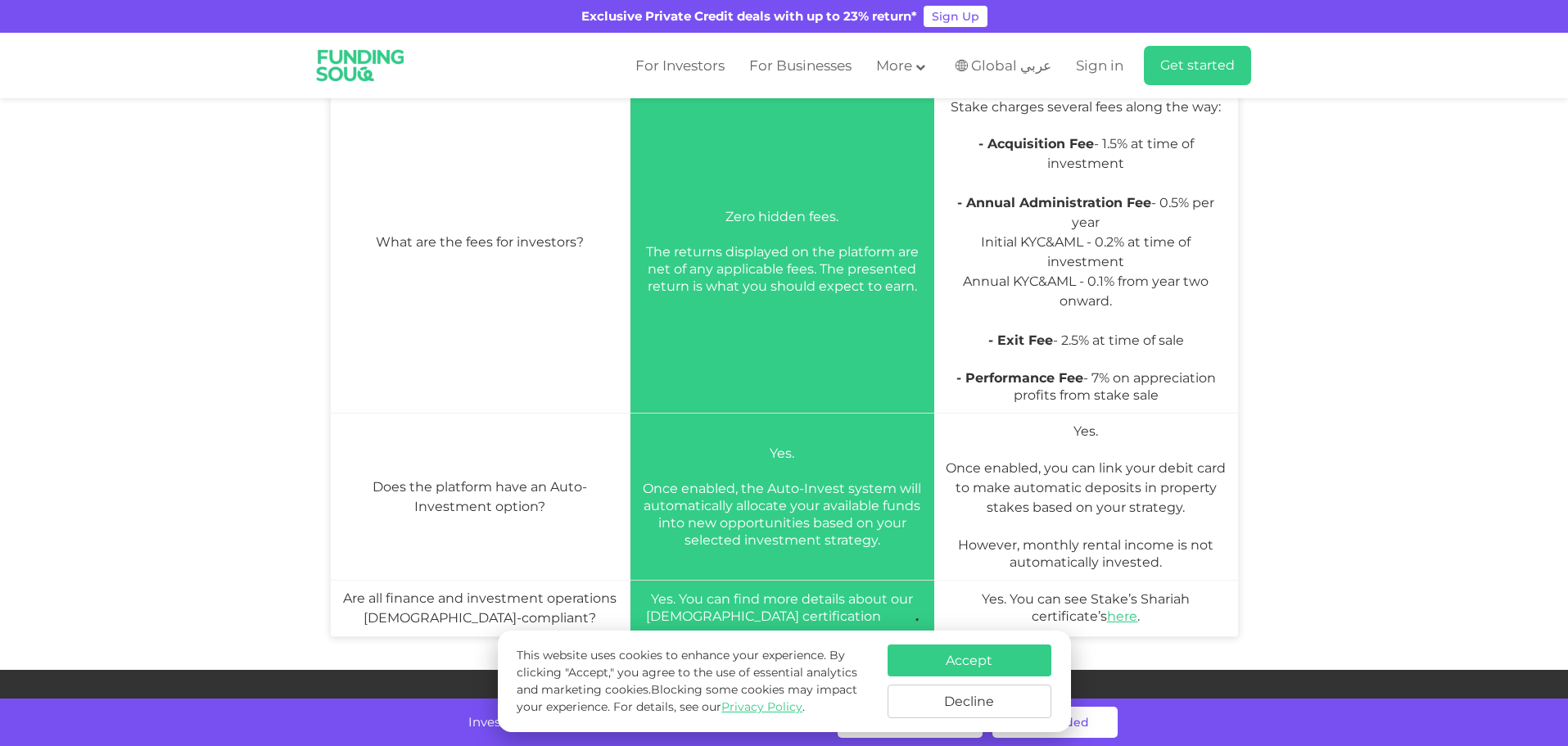
scroll to position [2185, 0]
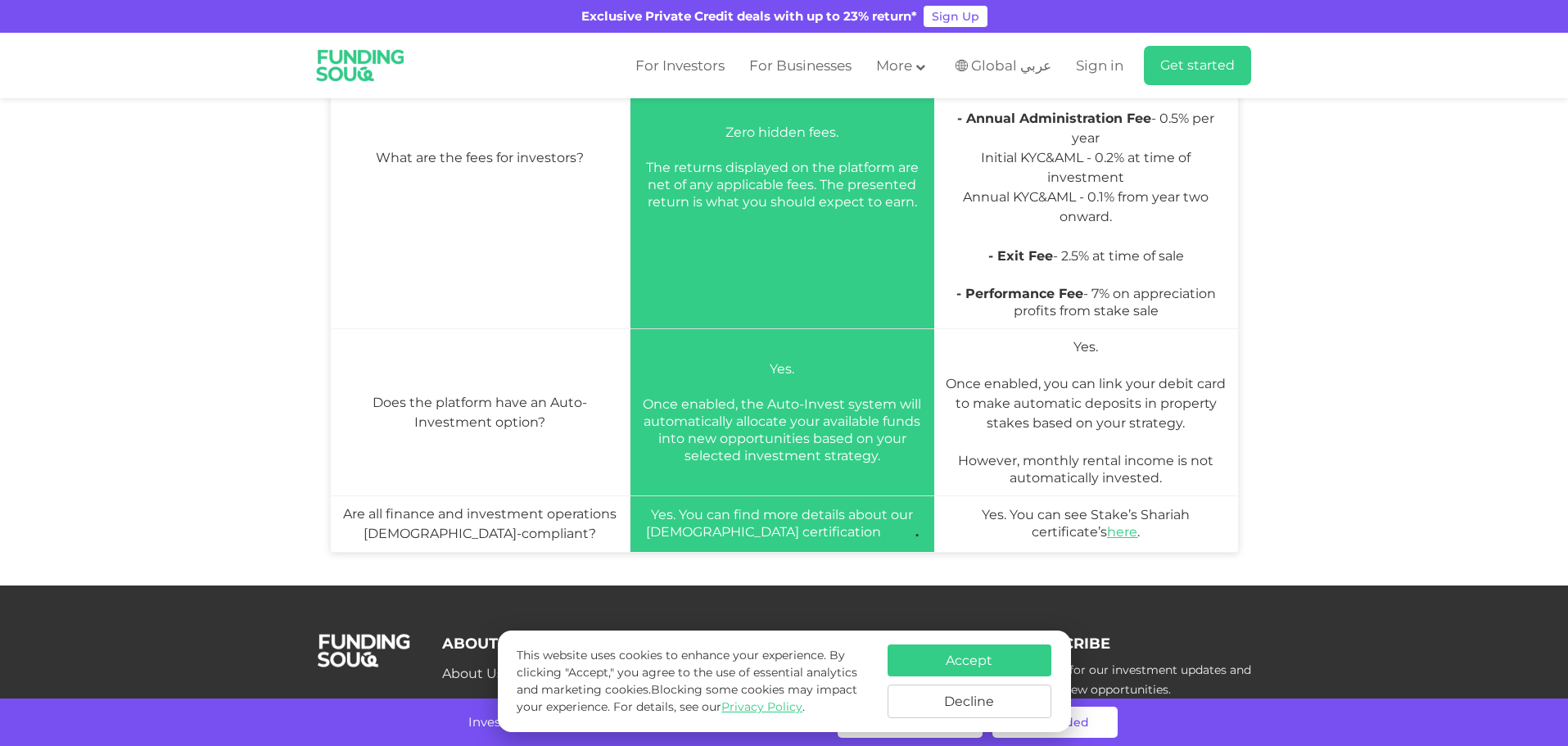
click at [685, 248] on td "Zero hidden fees. The returns displayed on the platform are net of any applicab…" at bounding box center [782, 167] width 304 height 325
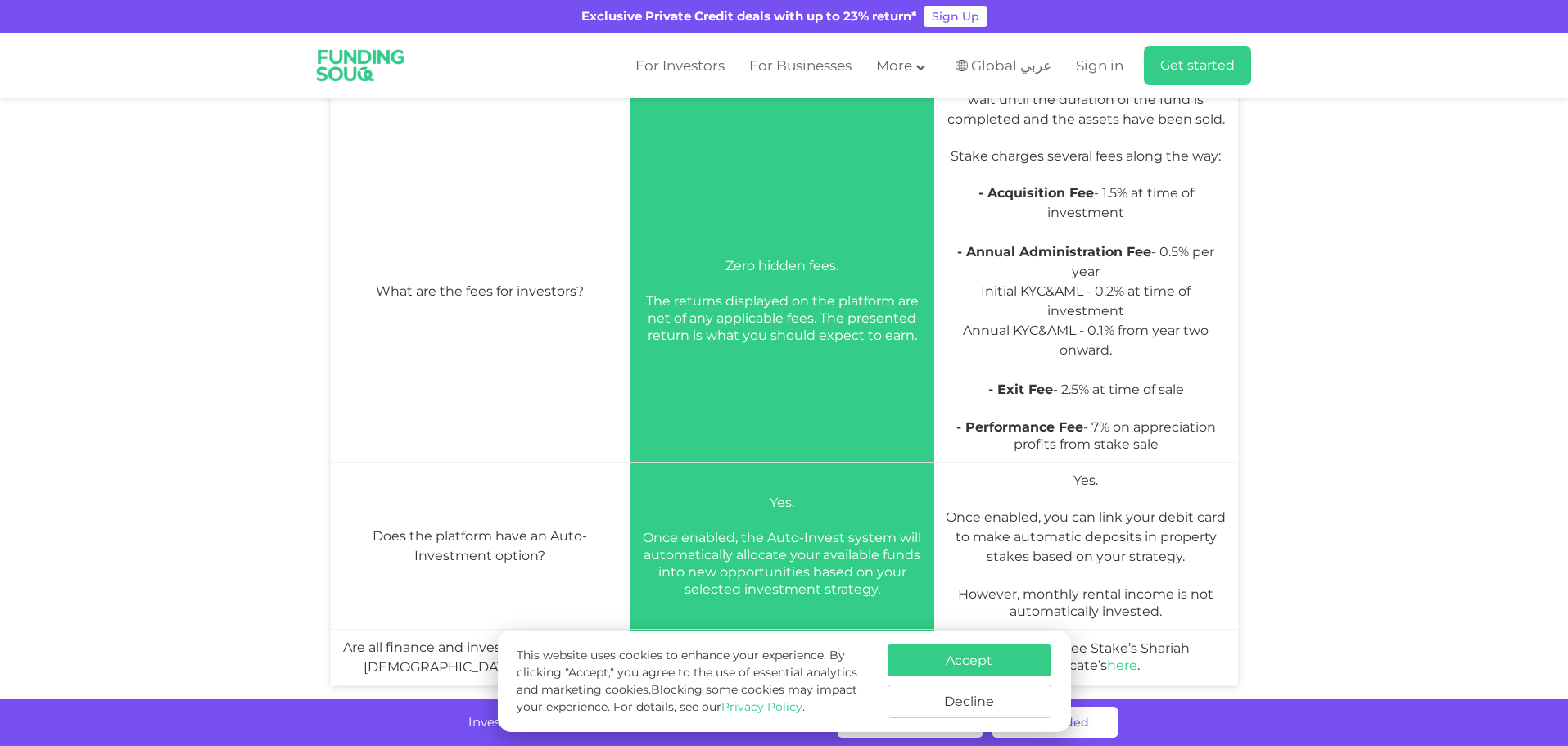
scroll to position [2048, 0]
click at [1062, 383] on p "- Exit Fee - 2.5% at time of sale" at bounding box center [1086, 402] width 287 height 39
click at [1152, 422] on p "- Performance Fee - 7% on appreciation profits from stake sale" at bounding box center [1086, 439] width 287 height 34
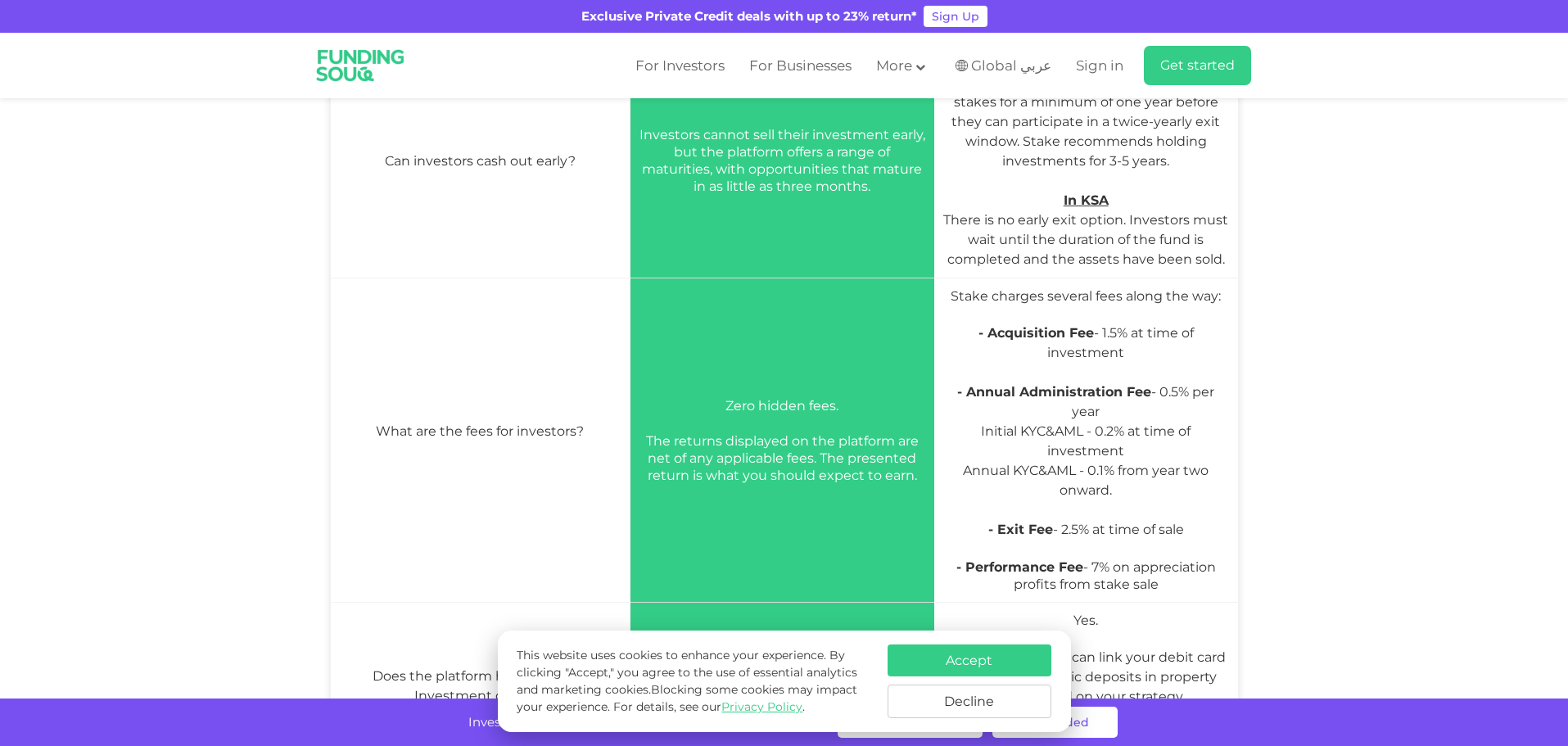
click at [982, 699] on button "Decline" at bounding box center [969, 702] width 164 height 34
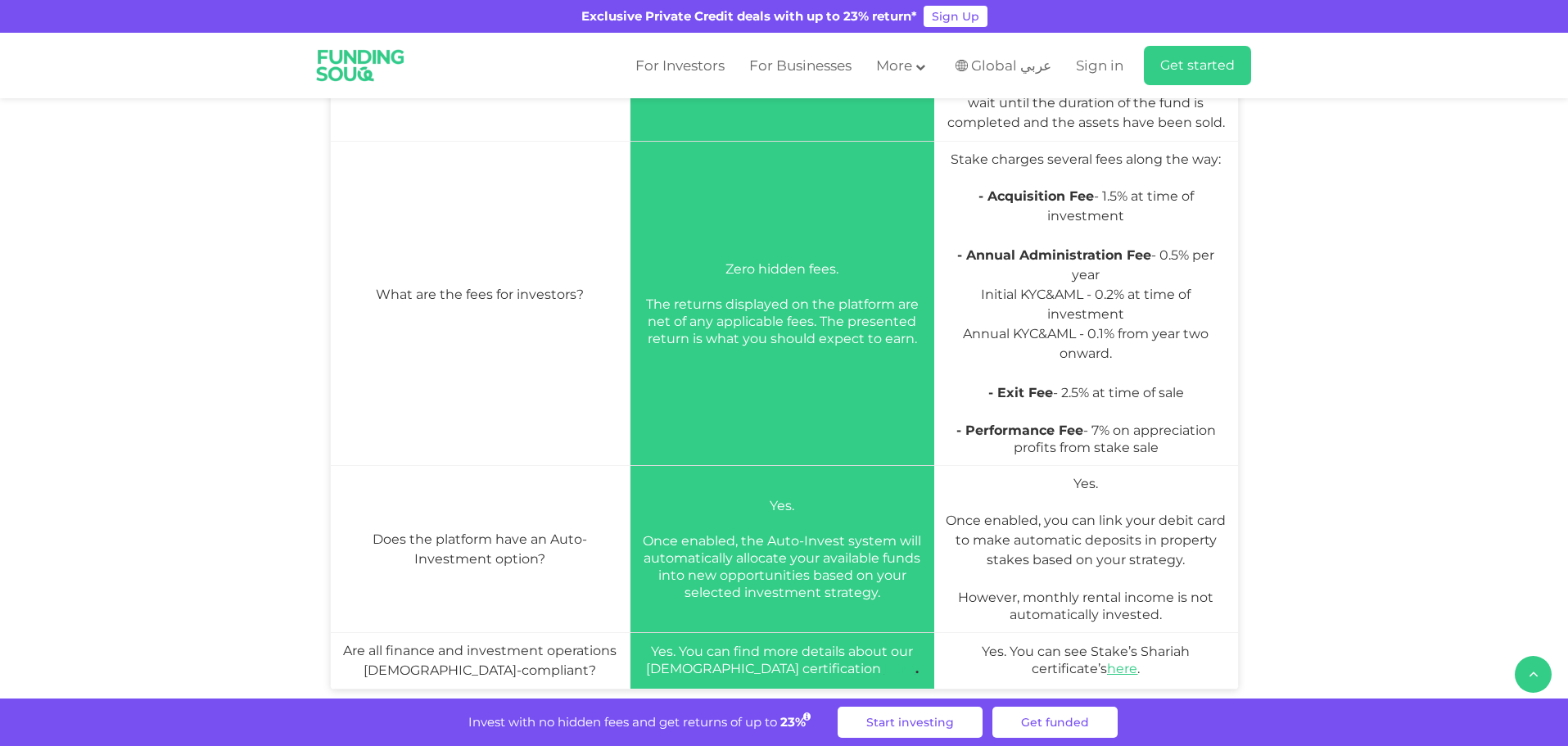
scroll to position [2185, 0]
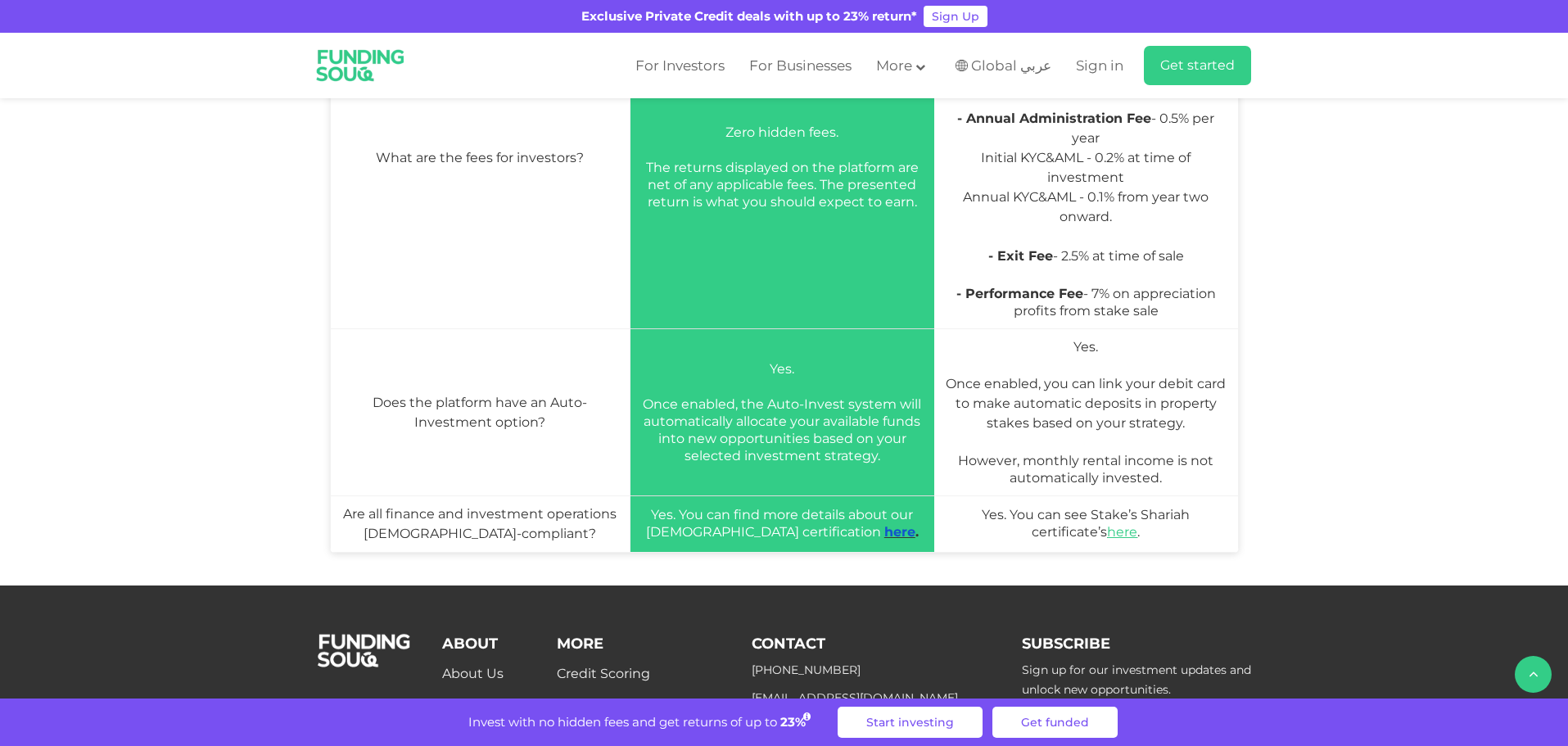
click at [884, 524] on link "here" at bounding box center [899, 532] width 31 height 16
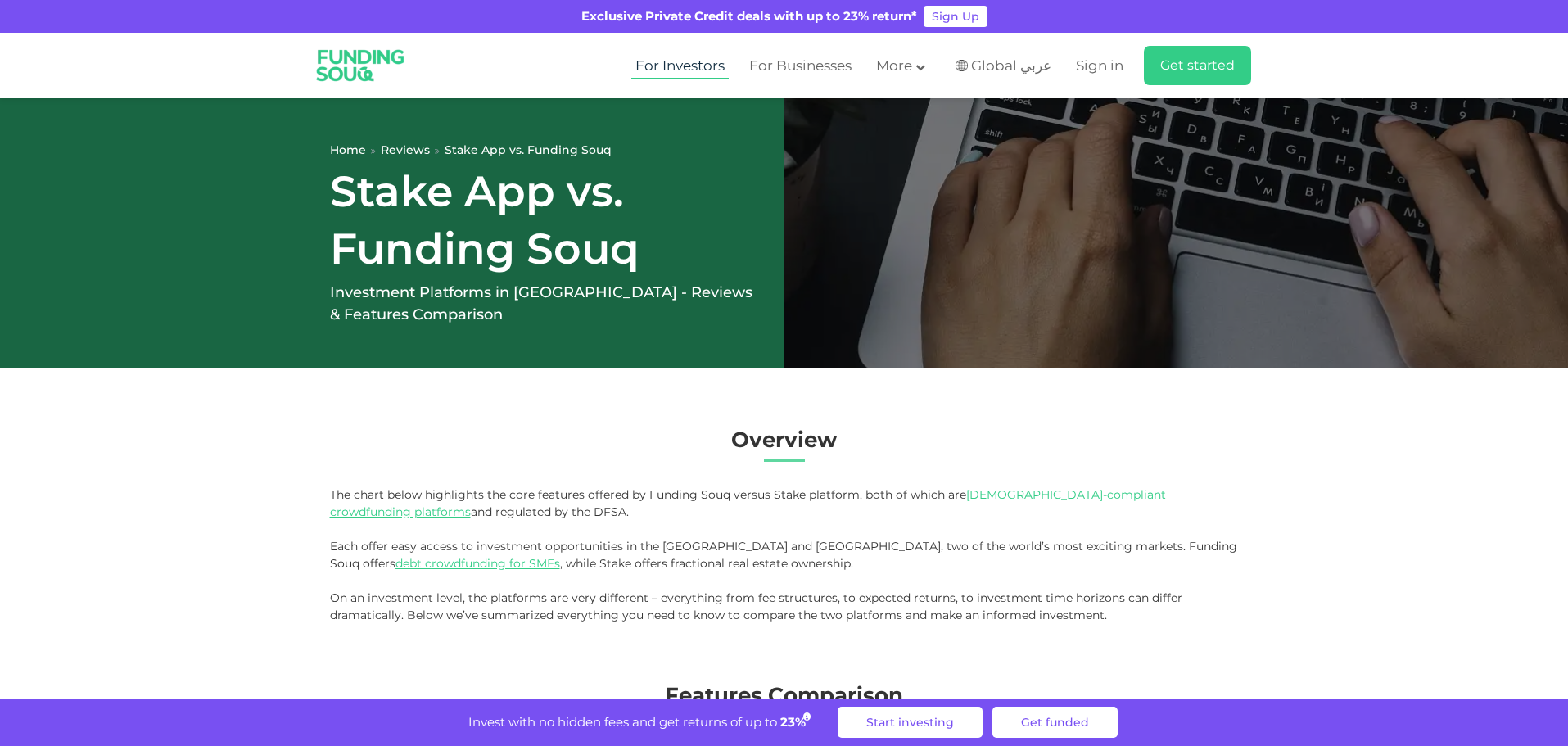
click at [691, 63] on link "For Investors" at bounding box center [681, 66] width 98 height 27
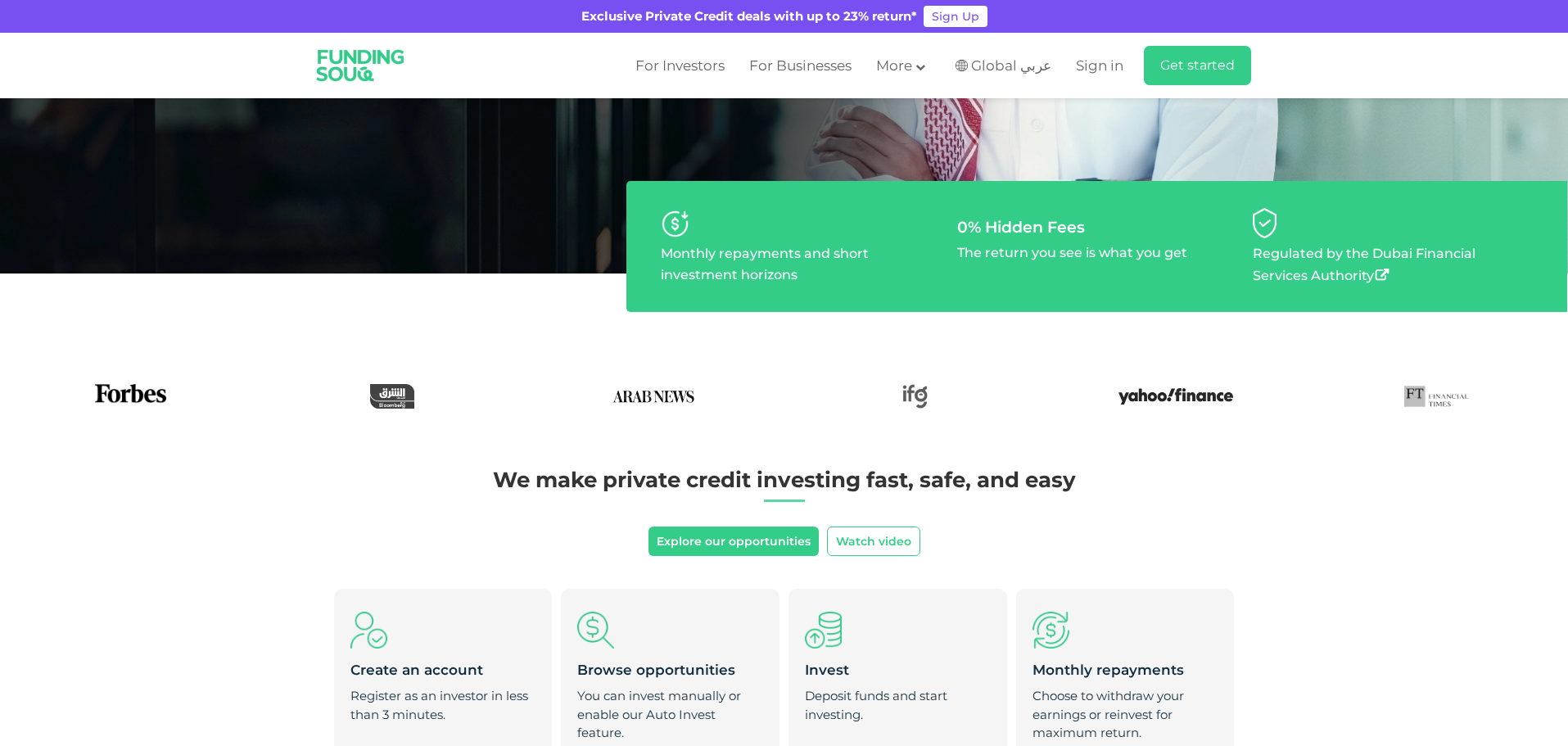
scroll to position [273, 0]
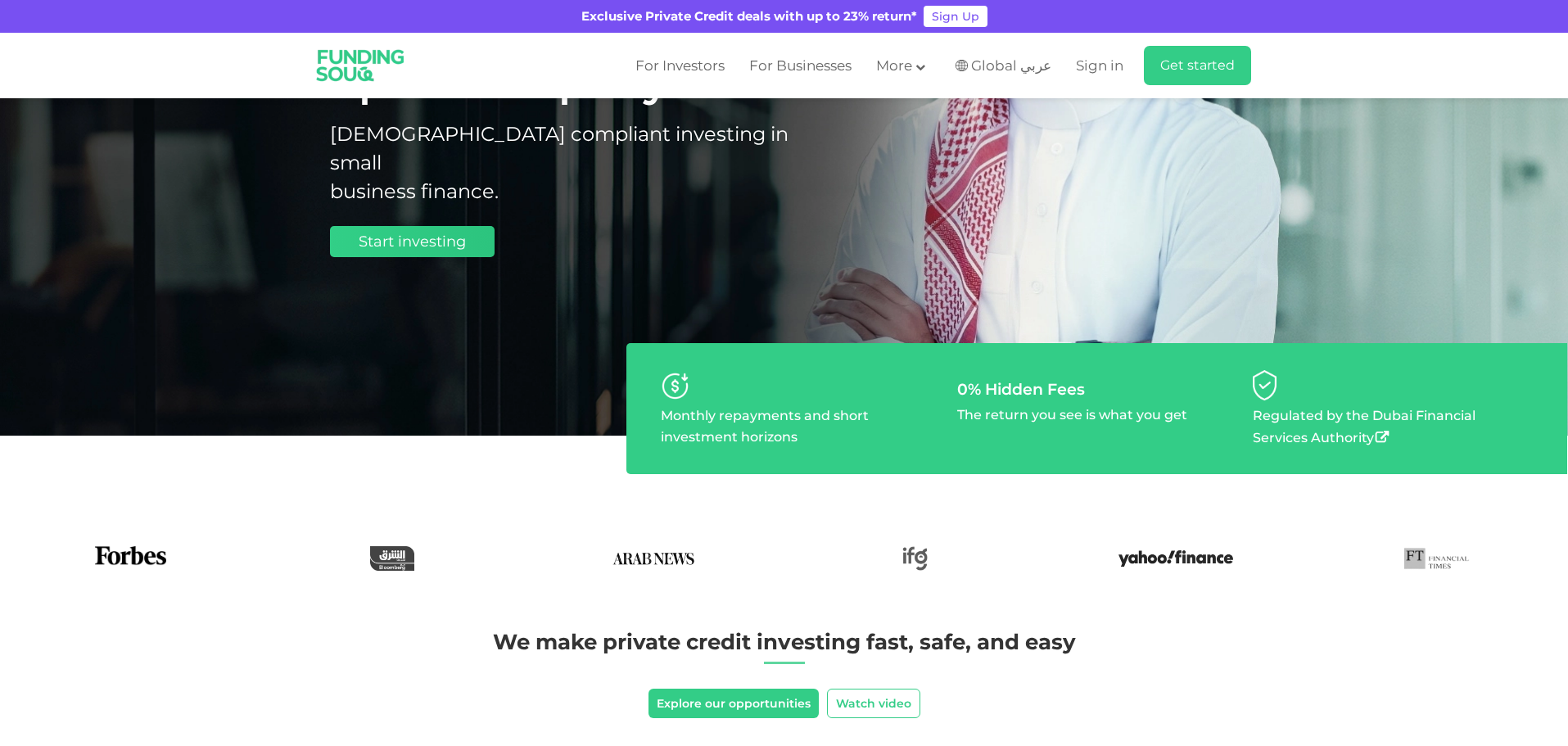
click at [451, 233] on span "Start investing" at bounding box center [411, 242] width 107 height 18
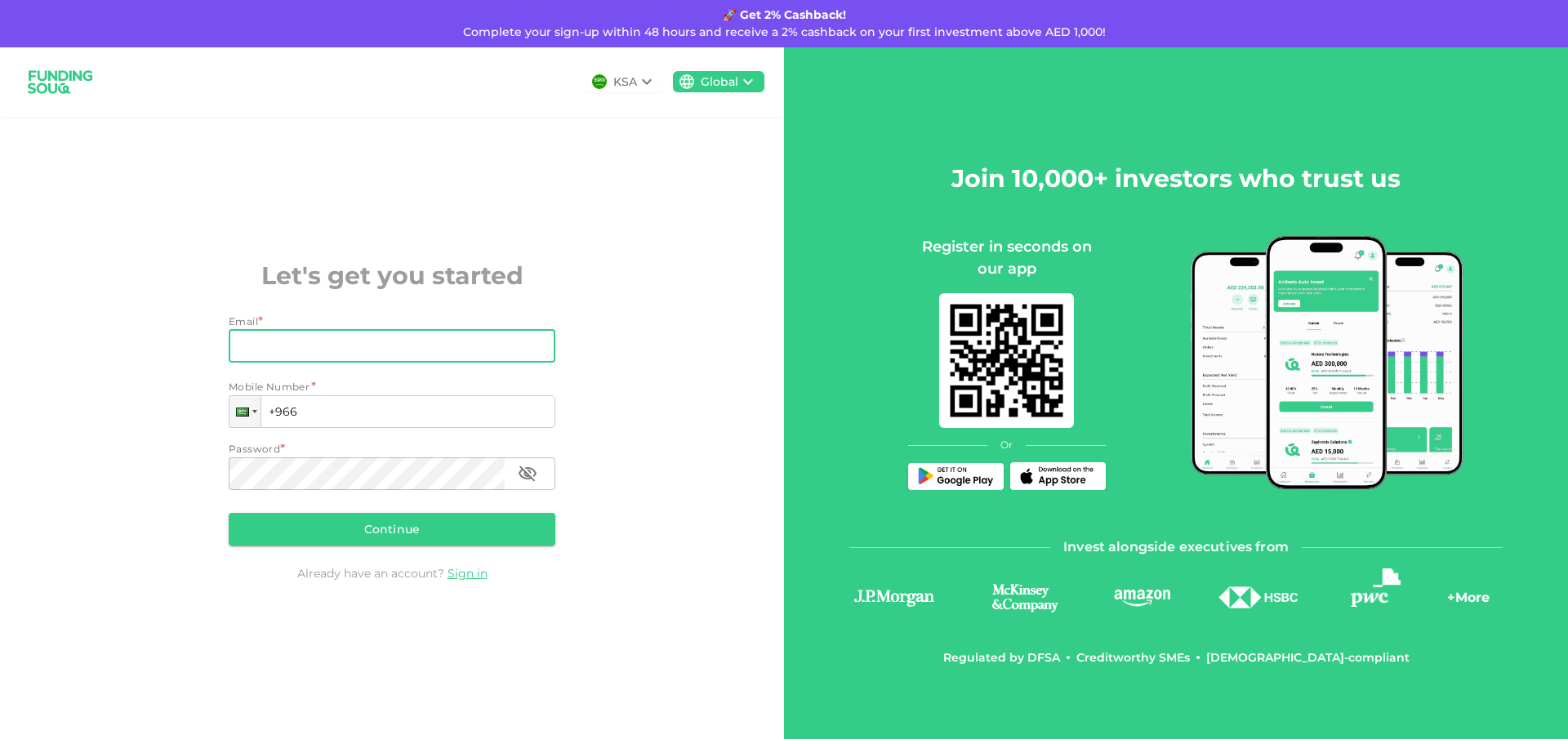
click at [353, 333] on input "Email" at bounding box center [383, 346] width 309 height 33
click at [240, 412] on div at bounding box center [243, 411] width 13 height 9
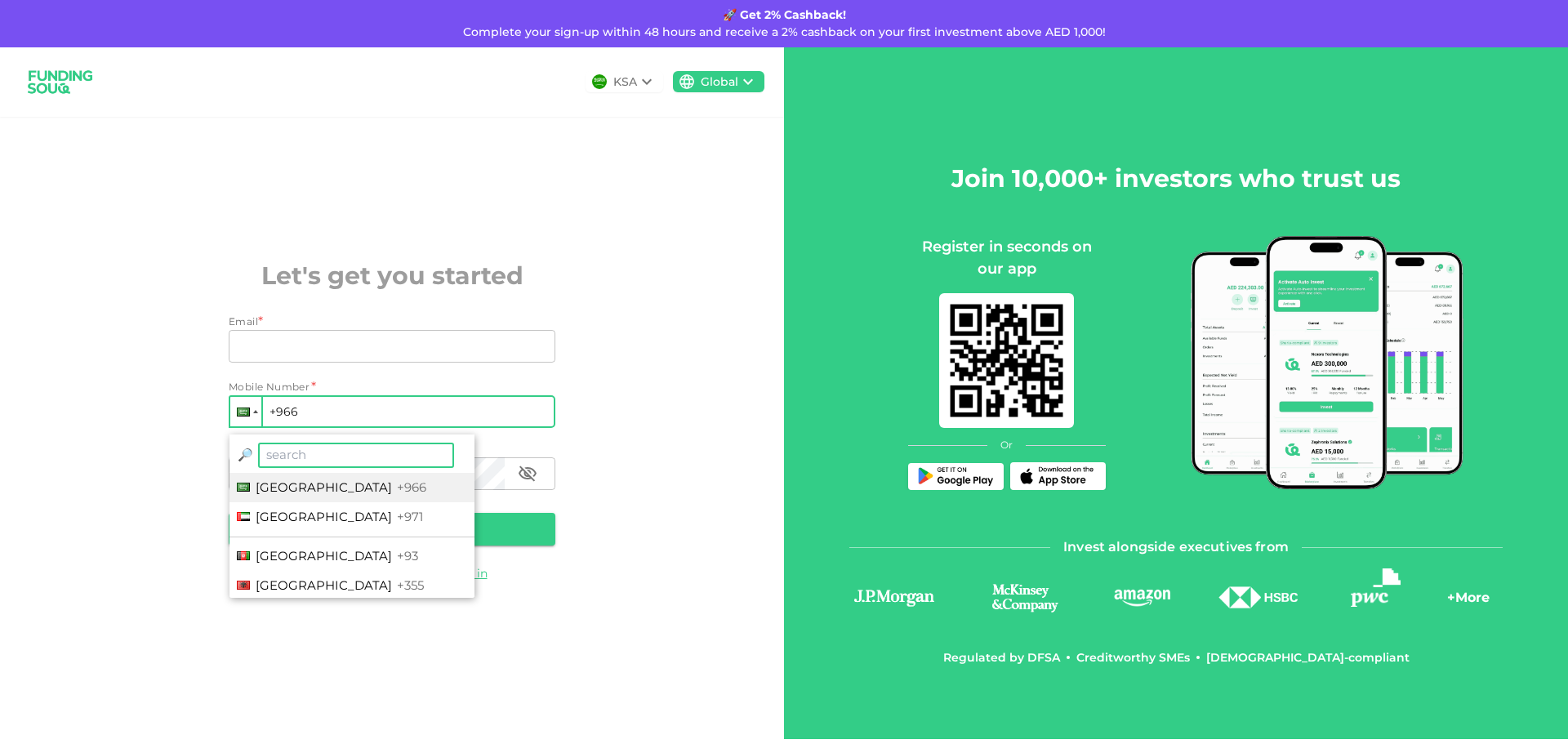
type input "ث"
type input "eg"
click at [364, 478] on li "Egypt +20" at bounding box center [352, 488] width 245 height 30
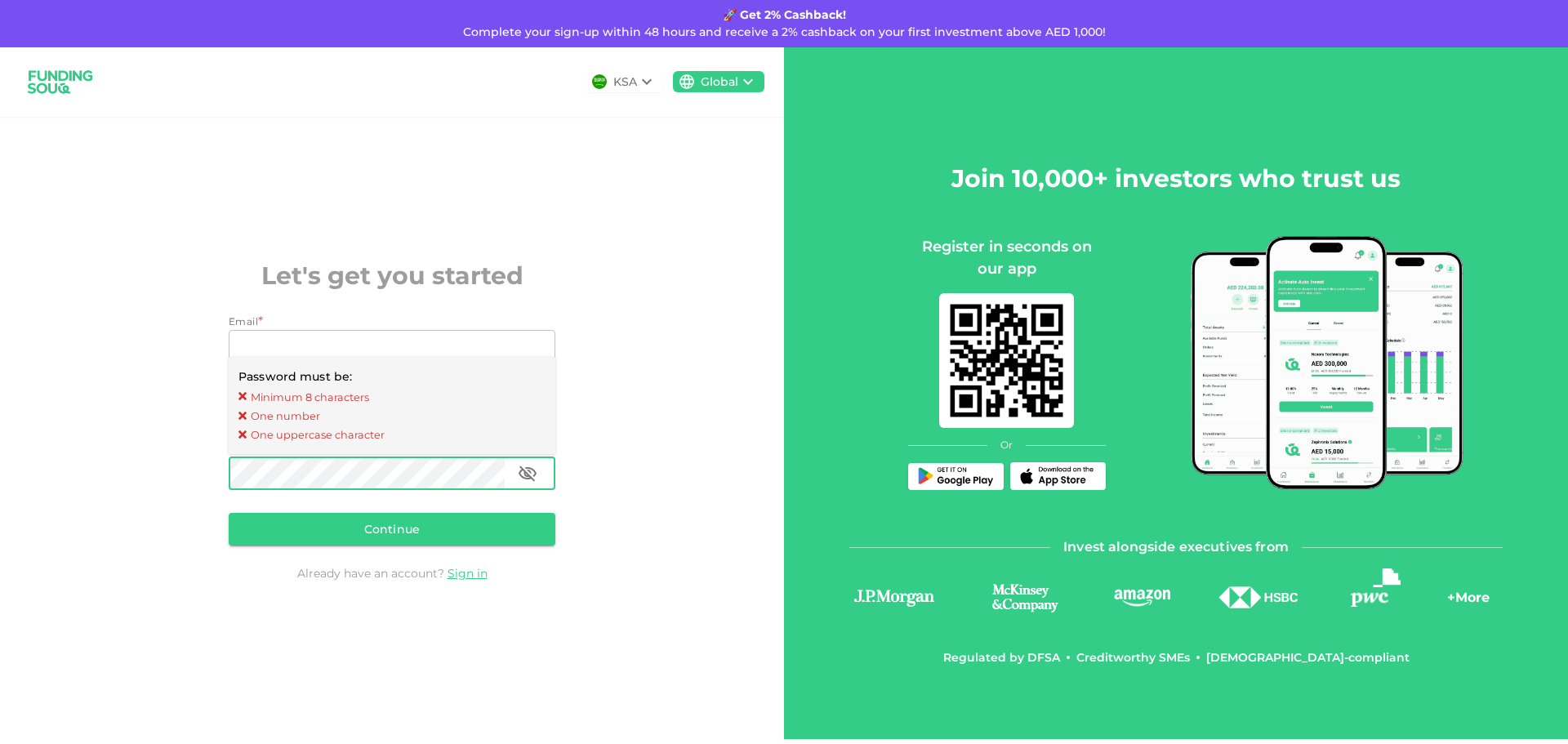
click at [721, 400] on div "KSA Global Let's get you started Email * Email Email Mobile Number * Phone +20 …" at bounding box center [392, 393] width 784 height 692
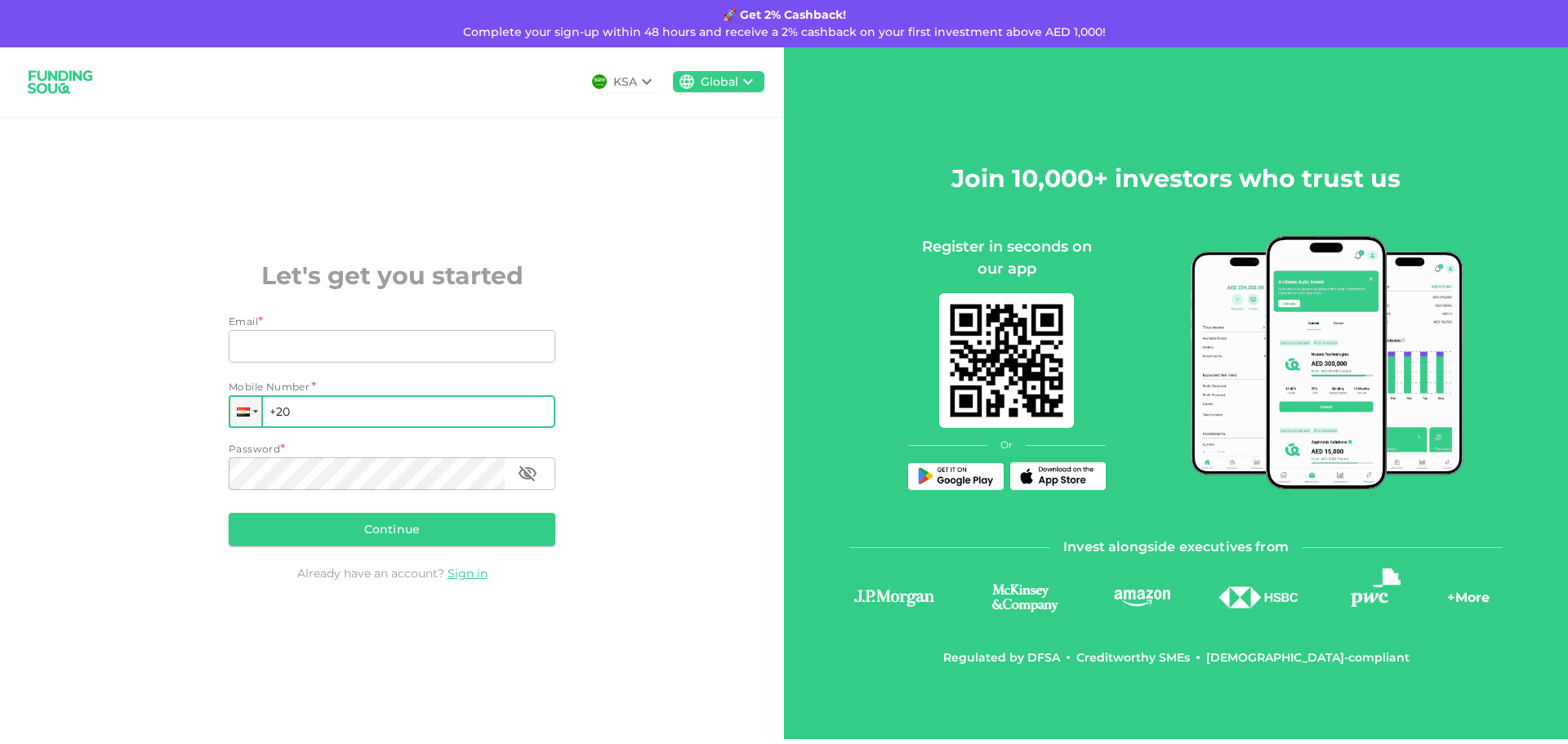
drag, startPoint x: 409, startPoint y: 392, endPoint x: 398, endPoint y: 400, distance: 13.6
click at [408, 392] on div "Mobile Number * Phone +20" at bounding box center [392, 403] width 327 height 49
click at [398, 400] on input "+20" at bounding box center [392, 411] width 327 height 33
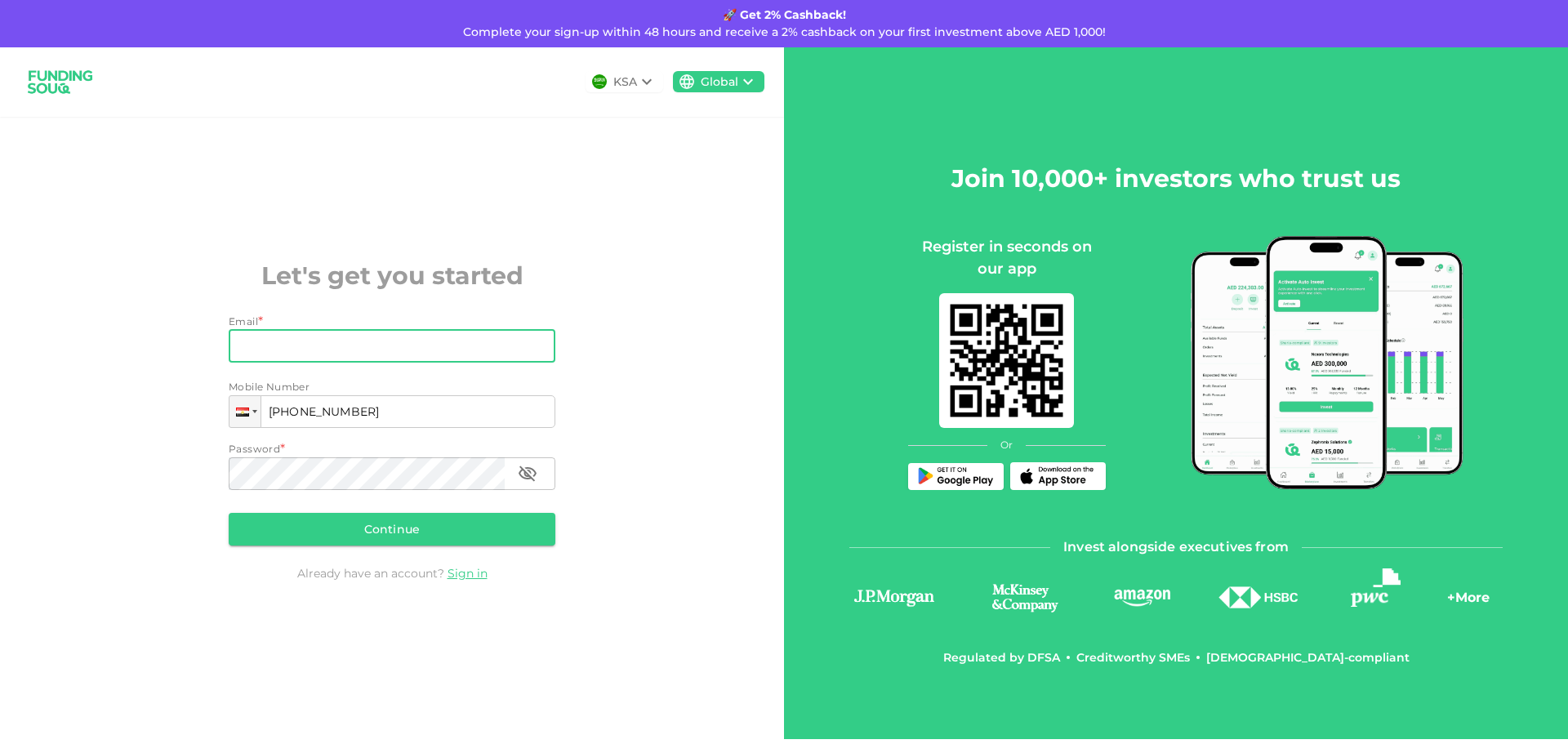
type input "+20 106 175 838 8"
click at [498, 356] on input "Email" at bounding box center [383, 346] width 309 height 33
type input "translator.radwan@outlook.com"
click at [355, 453] on div "Password *" at bounding box center [392, 449] width 327 height 16
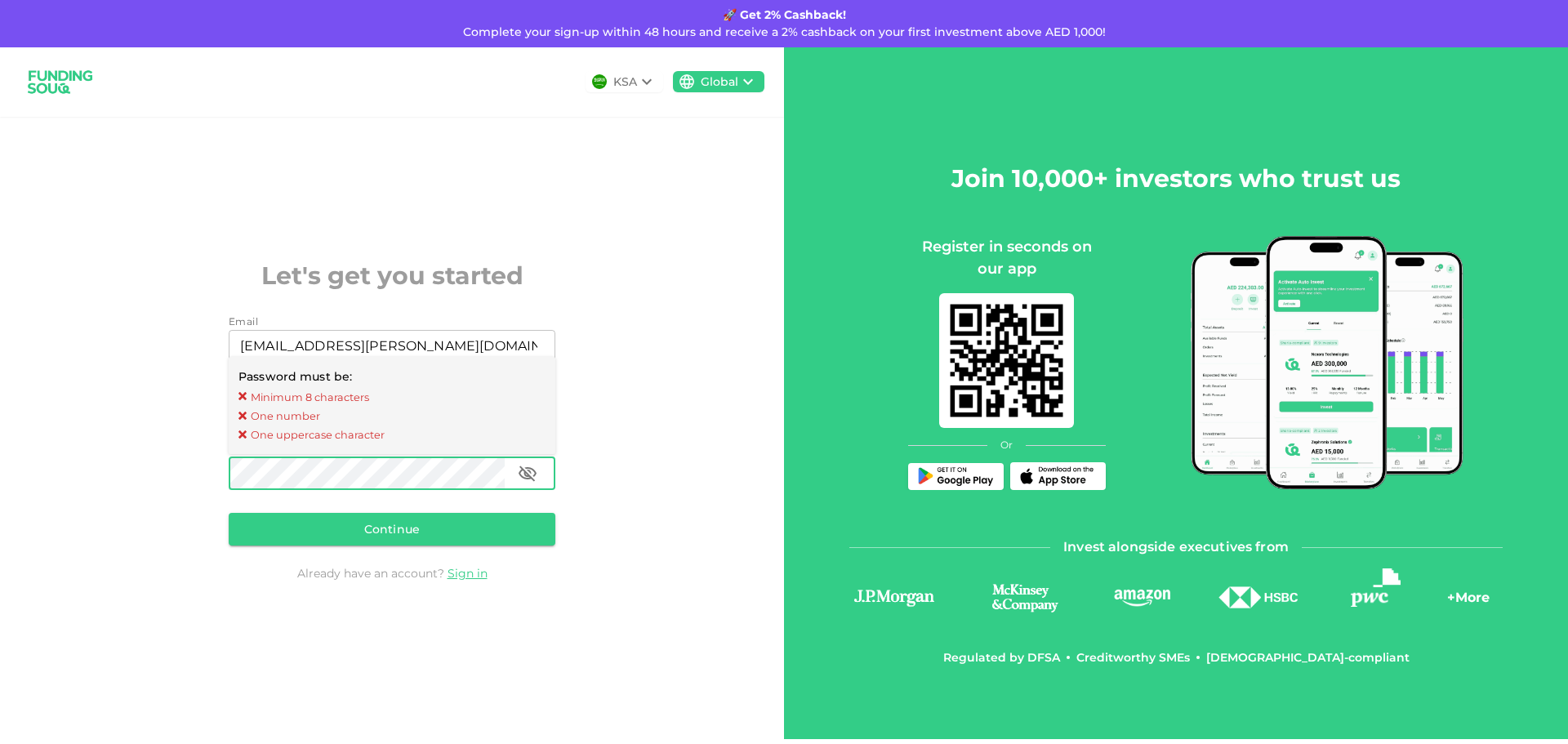
click at [661, 439] on div "KSA Global Let's get you started Email Email translator.radwan@outlook.com Emai…" at bounding box center [392, 393] width 784 height 692
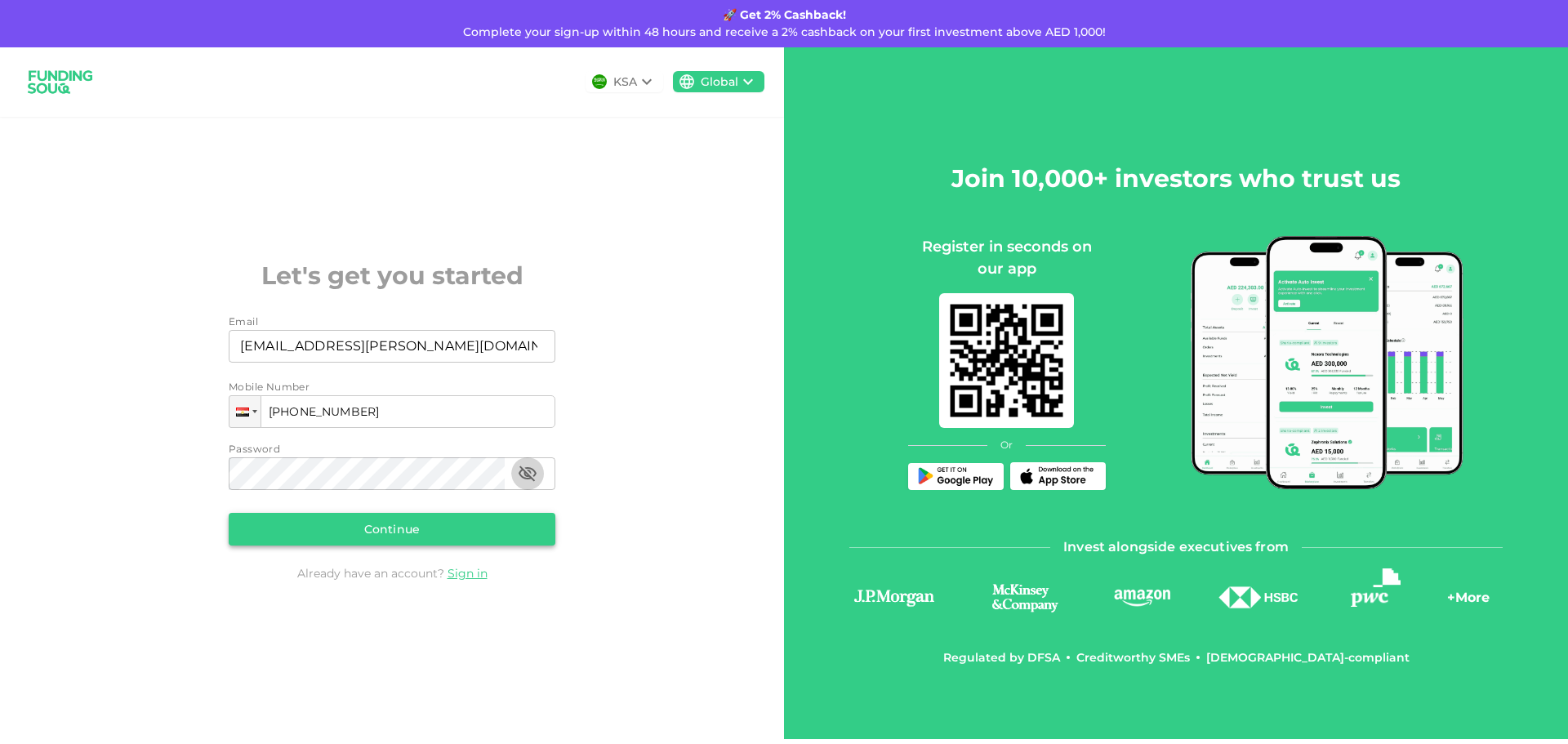
click at [359, 530] on button "Continue" at bounding box center [392, 529] width 327 height 33
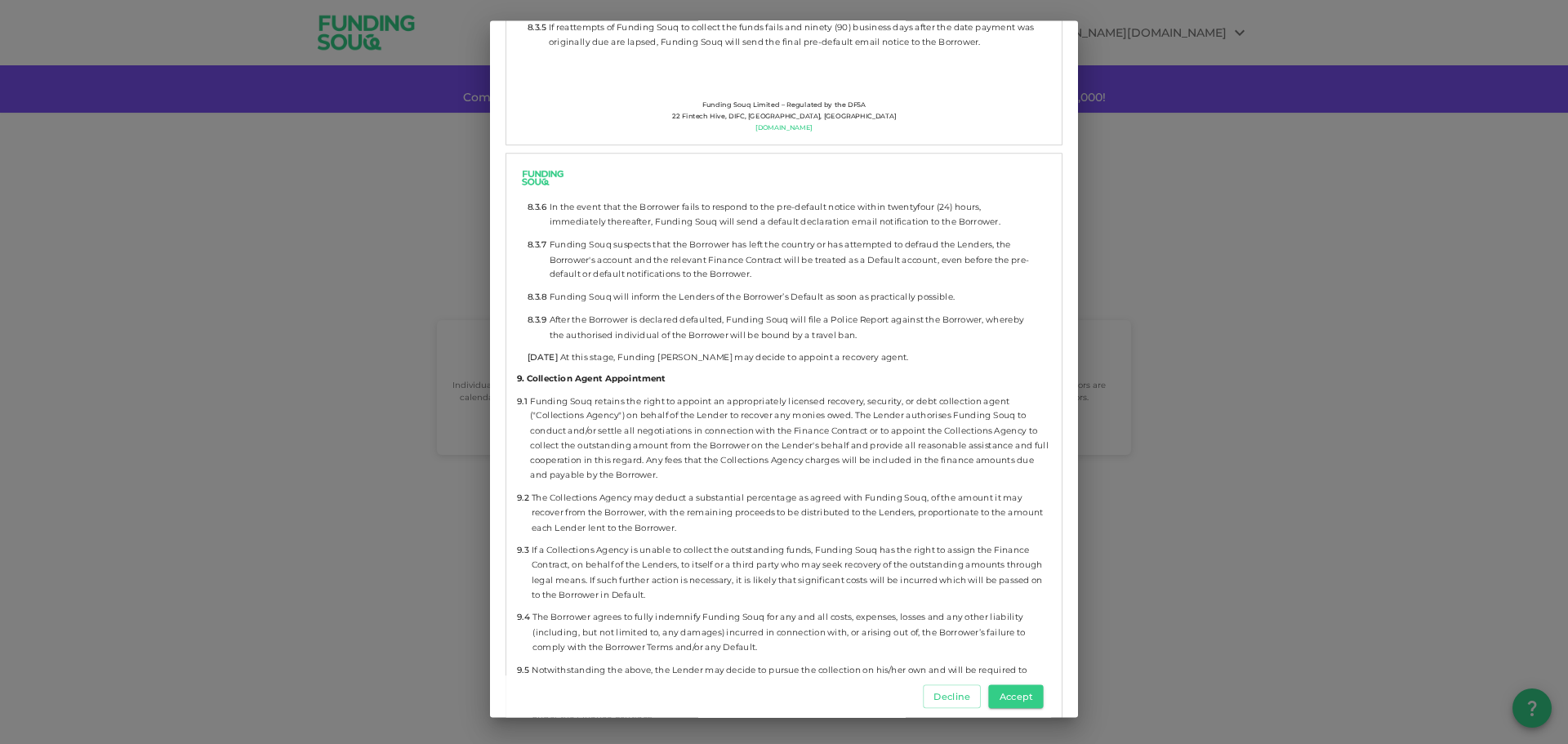
scroll to position [7354, 0]
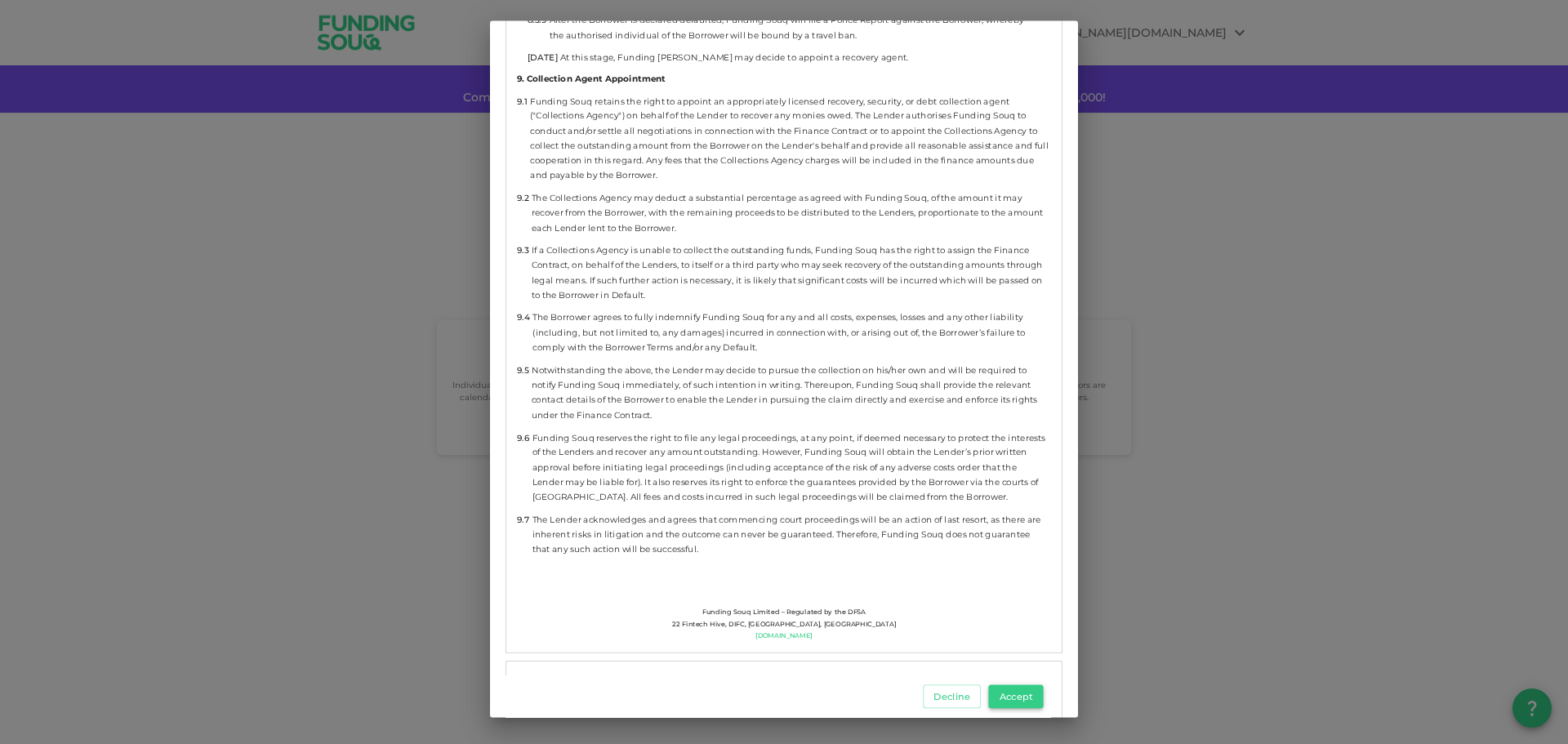
click at [1029, 708] on div "Decline Accept" at bounding box center [779, 697] width 546 height 42
click at [1025, 696] on button "Accept" at bounding box center [1016, 697] width 55 height 24
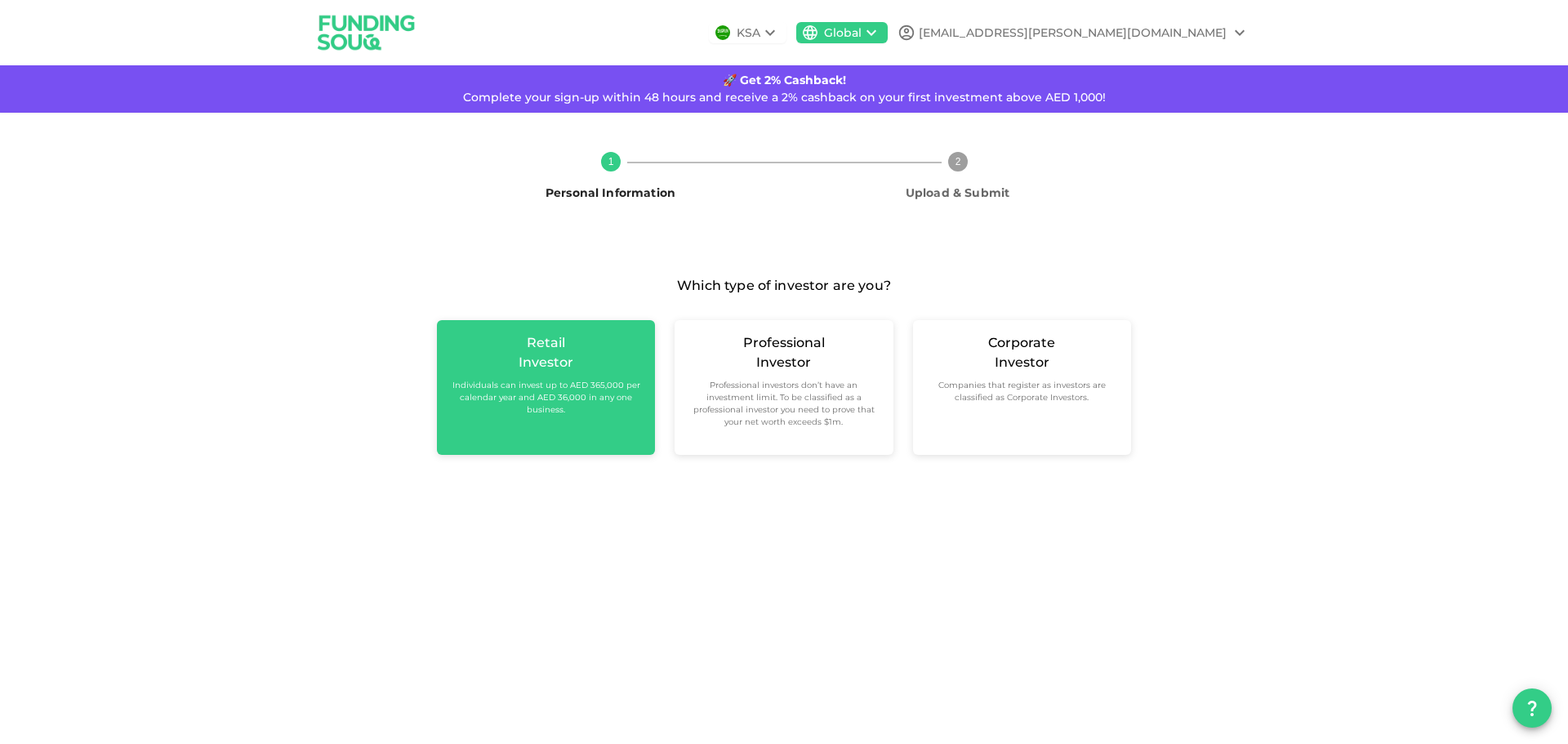
click at [479, 411] on small "Individuals can invest up to AED 365,000 per calendar year and AED 36,000 in an…" at bounding box center [546, 397] width 192 height 37
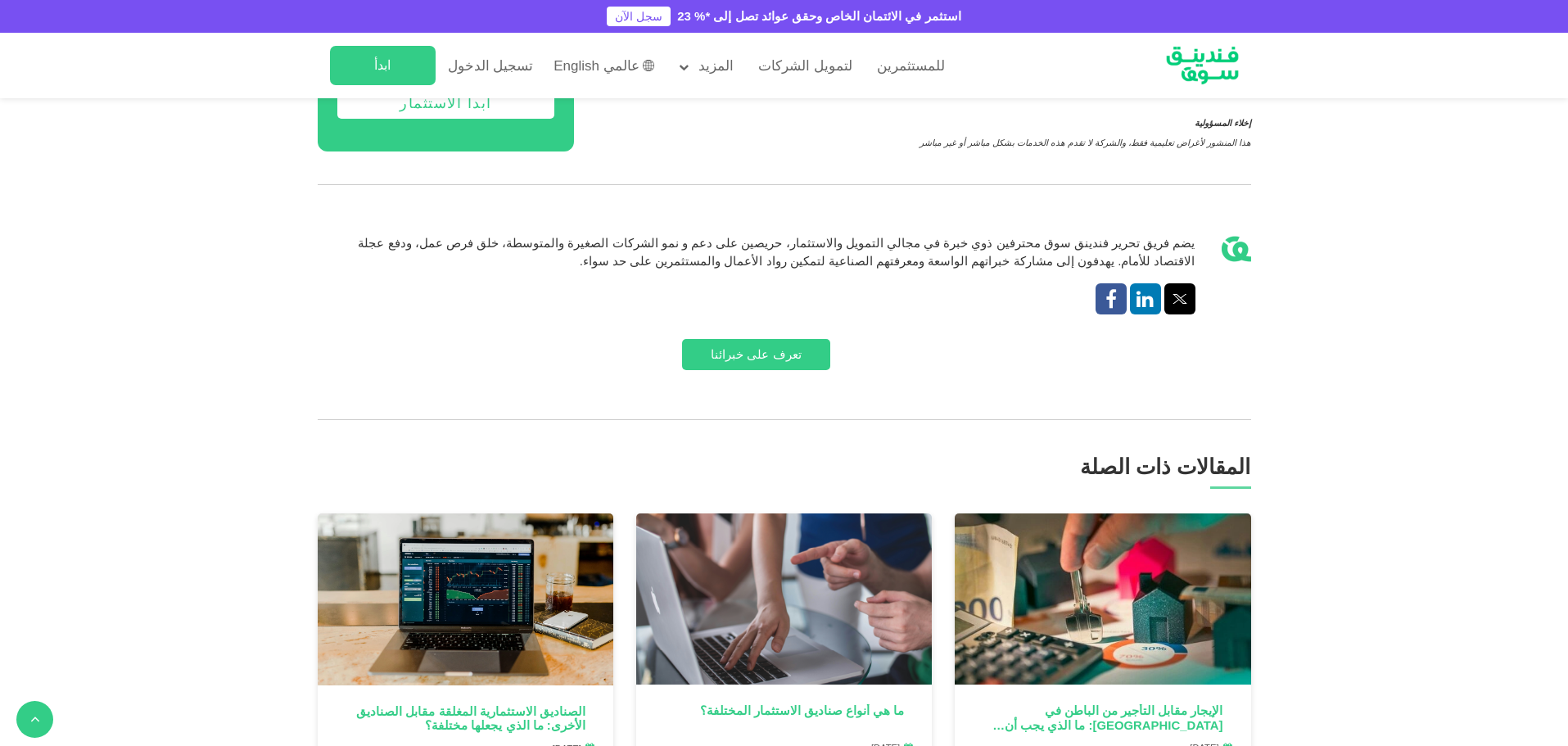
scroll to position [3740, 0]
